Goal: Complete application form: Complete application form

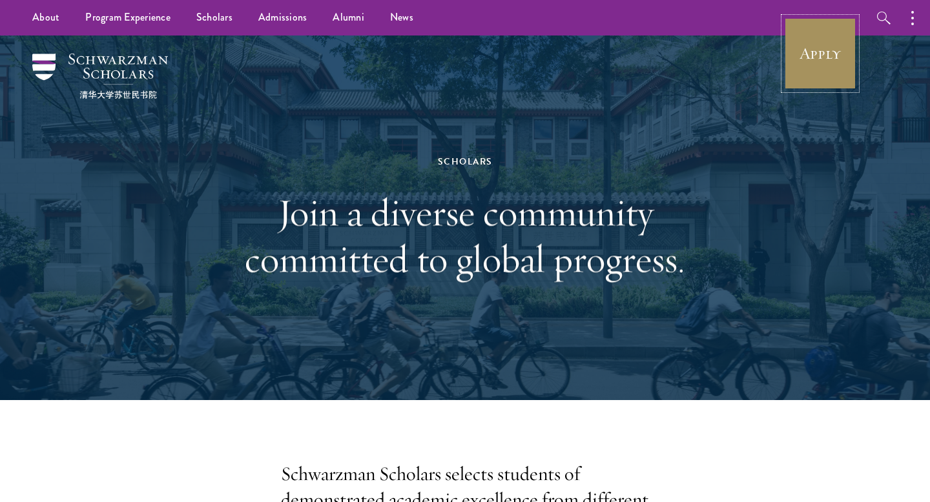
click at [829, 32] on link "Apply" at bounding box center [820, 53] width 72 height 72
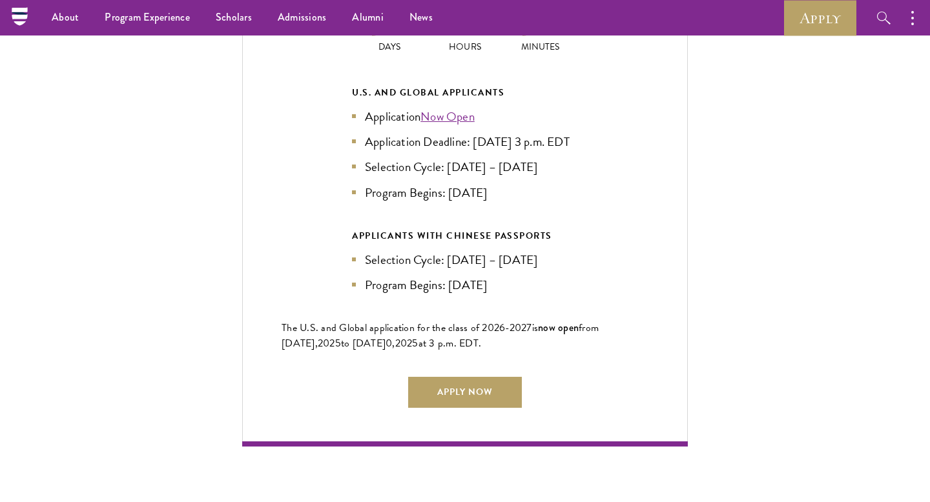
scroll to position [2900, 0]
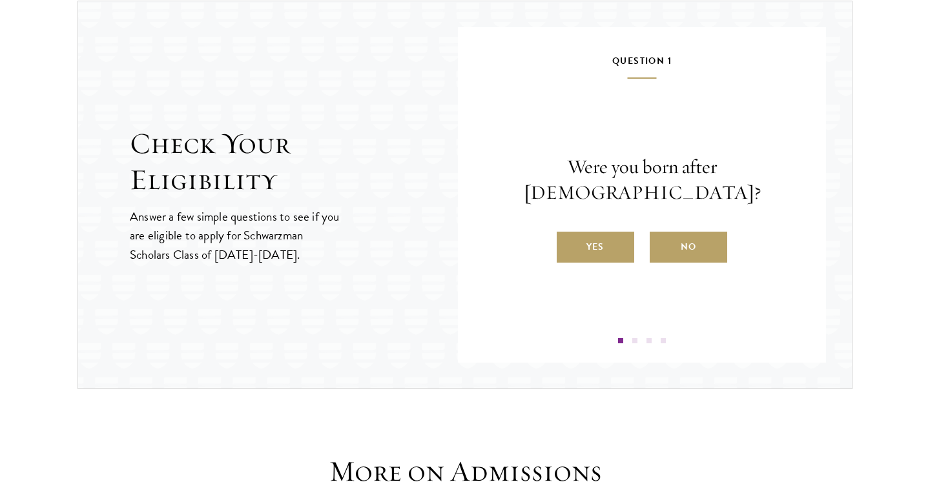
click at [456, 169] on h2 "Check Your Eligibility" at bounding box center [294, 162] width 328 height 72
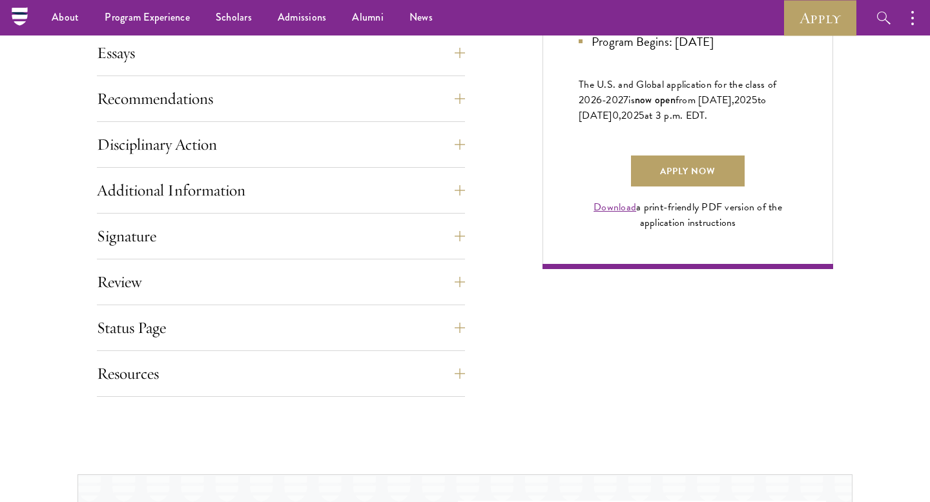
scroll to position [830, 0]
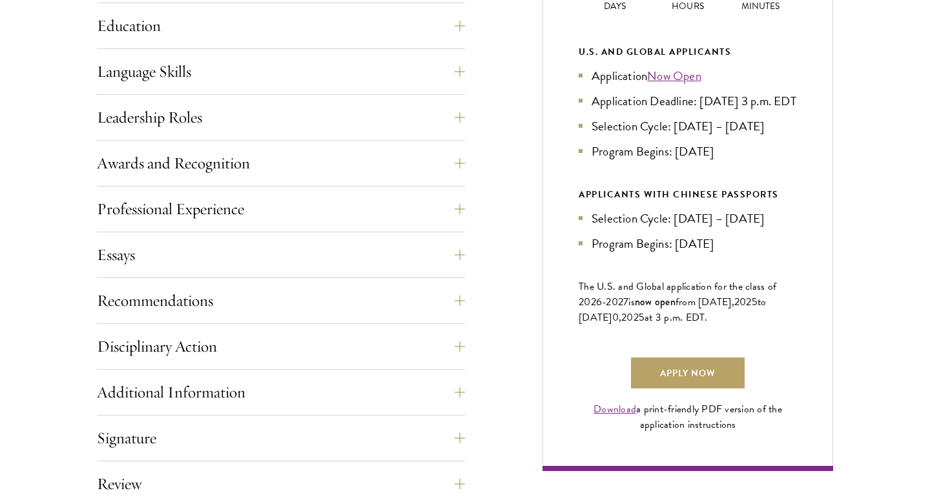
scroll to position [686, 0]
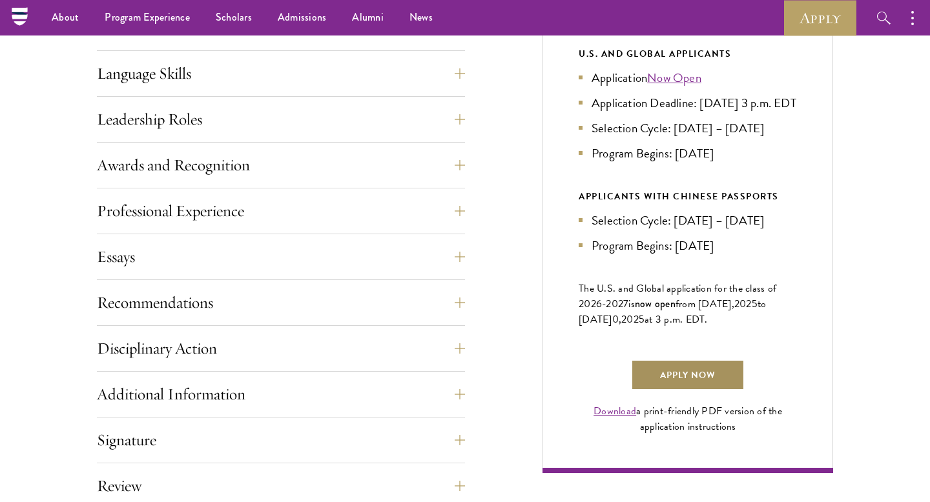
click at [681, 386] on link "Apply Now" at bounding box center [688, 375] width 114 height 31
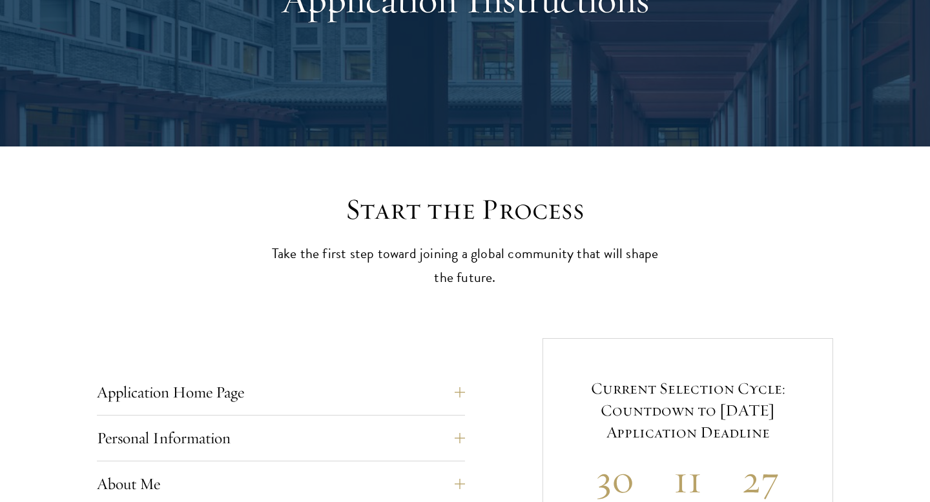
scroll to position [212, 0]
